Goal: Use online tool/utility: Utilize a website feature to perform a specific function

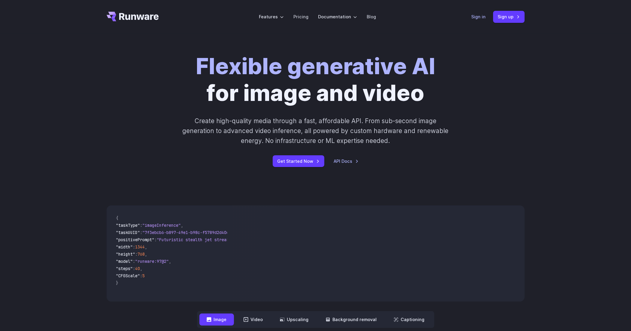
click at [476, 15] on link "Sign in" at bounding box center [479, 16] width 14 height 7
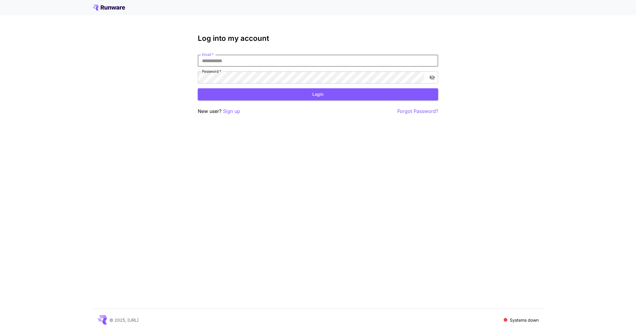
click at [283, 61] on input "Email   *" at bounding box center [318, 61] width 240 height 12
click at [243, 56] on input "Email   *" at bounding box center [318, 61] width 240 height 12
type input "**********"
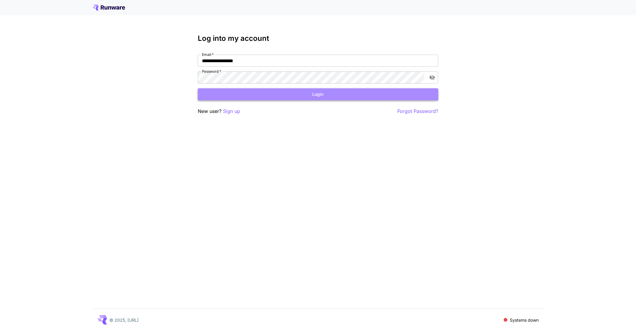
click at [318, 96] on button "Login" at bounding box center [318, 94] width 240 height 12
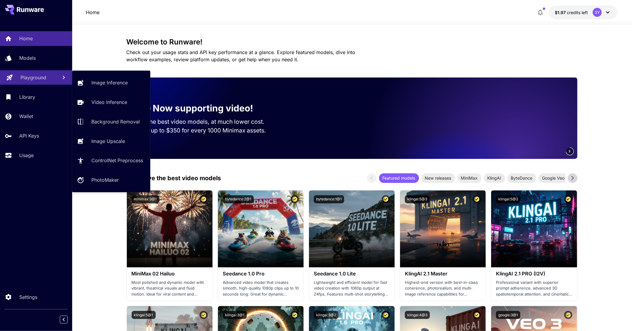
click at [41, 78] on p "Playground" at bounding box center [33, 77] width 26 height 7
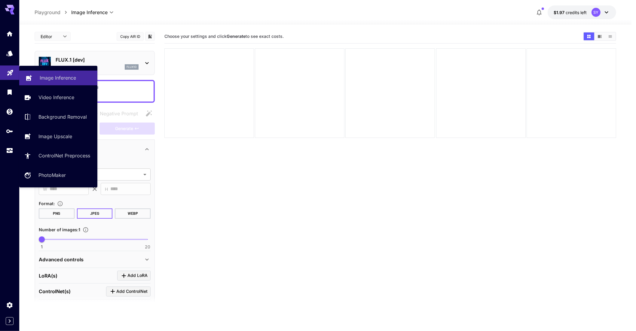
click at [64, 80] on p "Image Inference" at bounding box center [58, 77] width 36 height 7
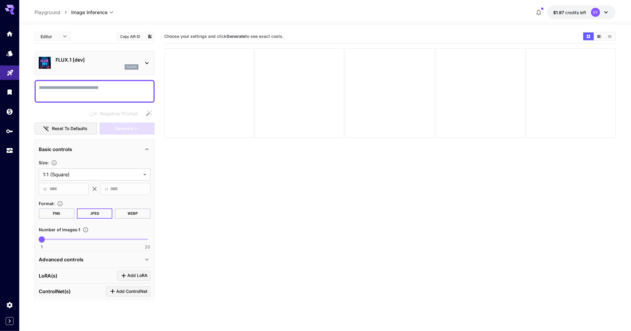
click at [147, 62] on icon at bounding box center [146, 62] width 7 height 7
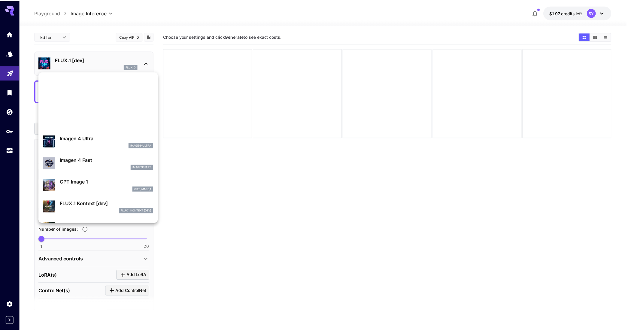
scroll to position [301, 0]
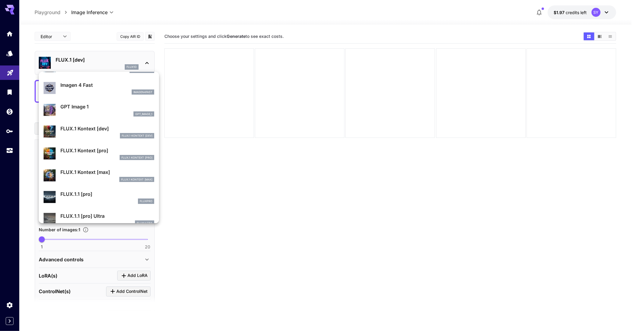
click at [234, 174] on div at bounding box center [318, 165] width 636 height 331
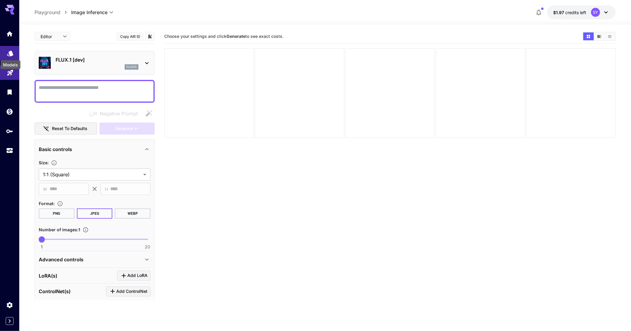
click at [10, 53] on icon "Models" at bounding box center [10, 52] width 6 height 6
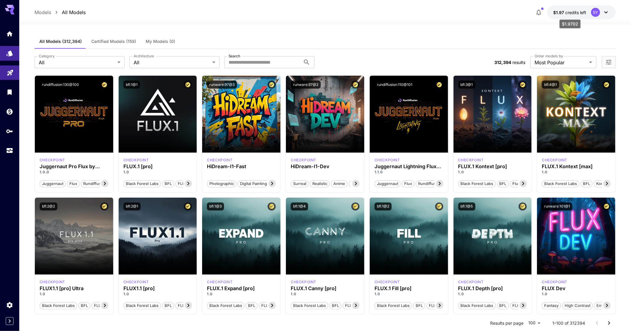
click at [578, 14] on span "credits left" at bounding box center [575, 12] width 21 height 5
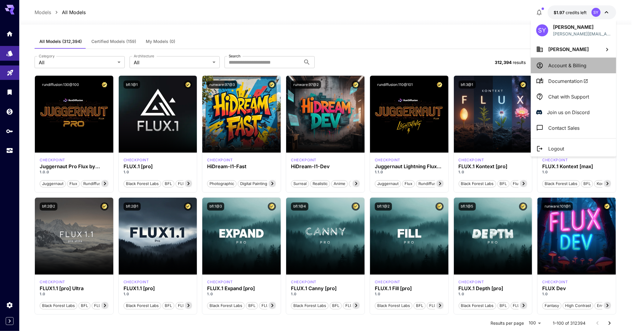
click at [572, 71] on li "Account & Billing" at bounding box center [572, 66] width 85 height 16
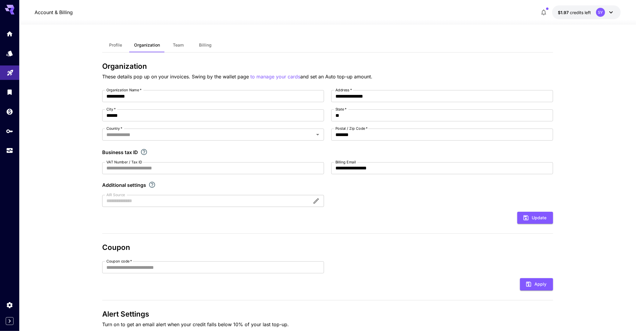
type input "******"
click at [203, 44] on span "Billing" at bounding box center [203, 44] width 13 height 5
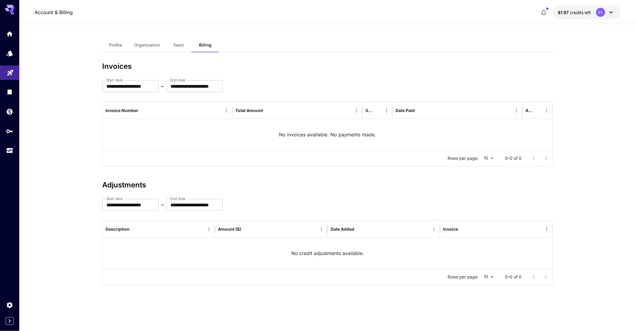
click at [178, 44] on span "Team" at bounding box center [178, 44] width 11 height 5
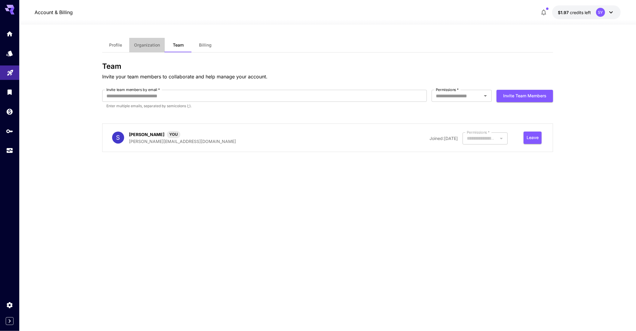
click at [134, 46] on span "Organization" at bounding box center [147, 44] width 26 height 5
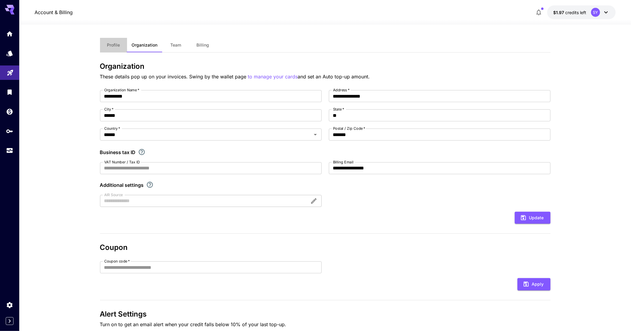
click at [111, 47] on span "Profile" at bounding box center [113, 44] width 13 height 5
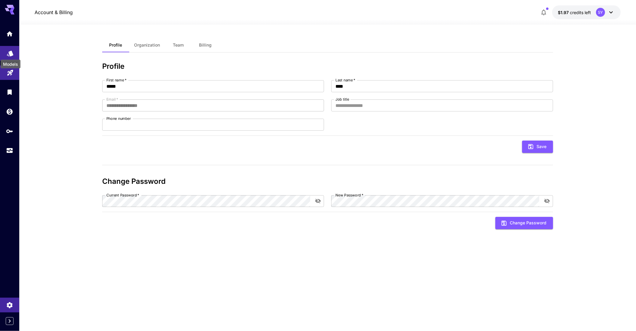
click at [13, 53] on icon "Models" at bounding box center [10, 51] width 7 height 7
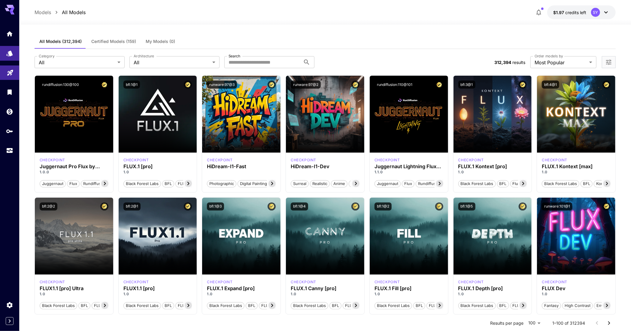
click at [100, 41] on span "Certified Models (159)" at bounding box center [113, 41] width 45 height 5
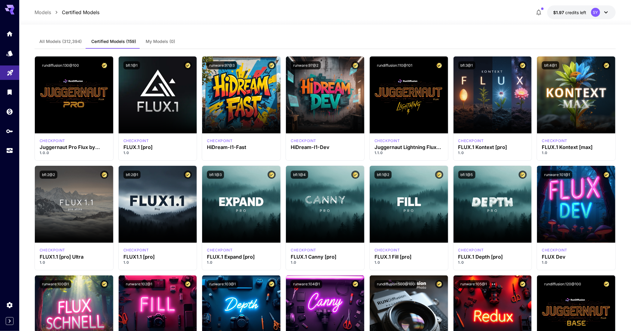
click at [65, 43] on span "All Models (312,394)" at bounding box center [60, 41] width 42 height 5
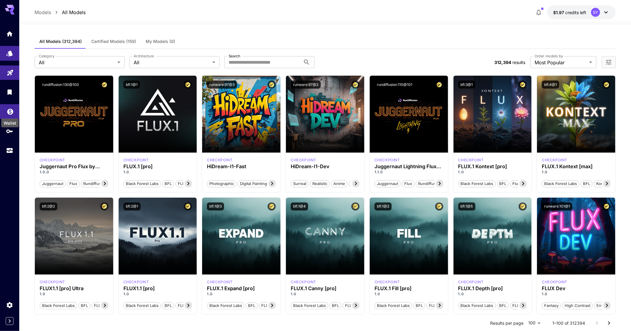
click at [11, 110] on icon "Wallet" at bounding box center [10, 110] width 6 height 6
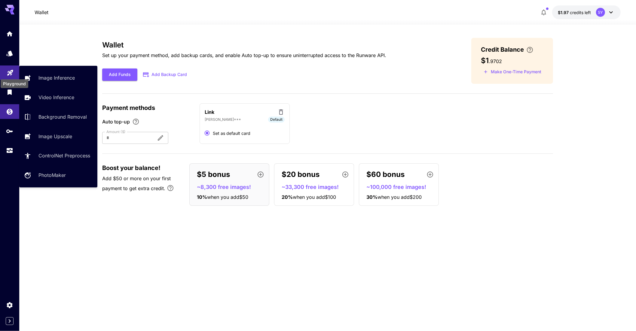
click at [10, 74] on icon "Playground" at bounding box center [10, 70] width 7 height 7
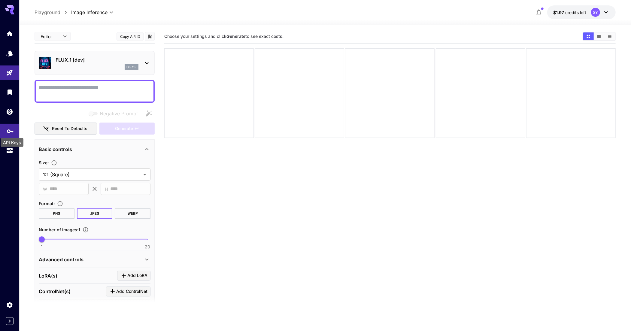
click at [9, 133] on icon "API Keys" at bounding box center [10, 129] width 7 height 7
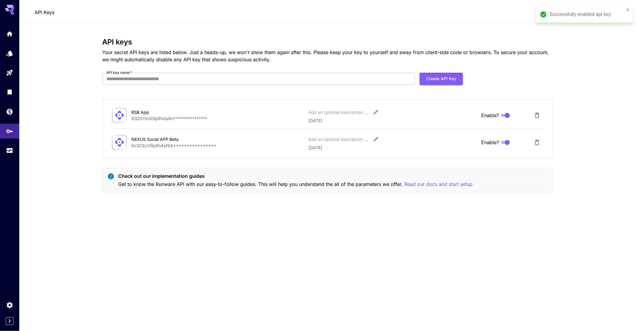
click at [468, 226] on div "**********" at bounding box center [327, 178] width 451 height 280
